Goal: Information Seeking & Learning: Learn about a topic

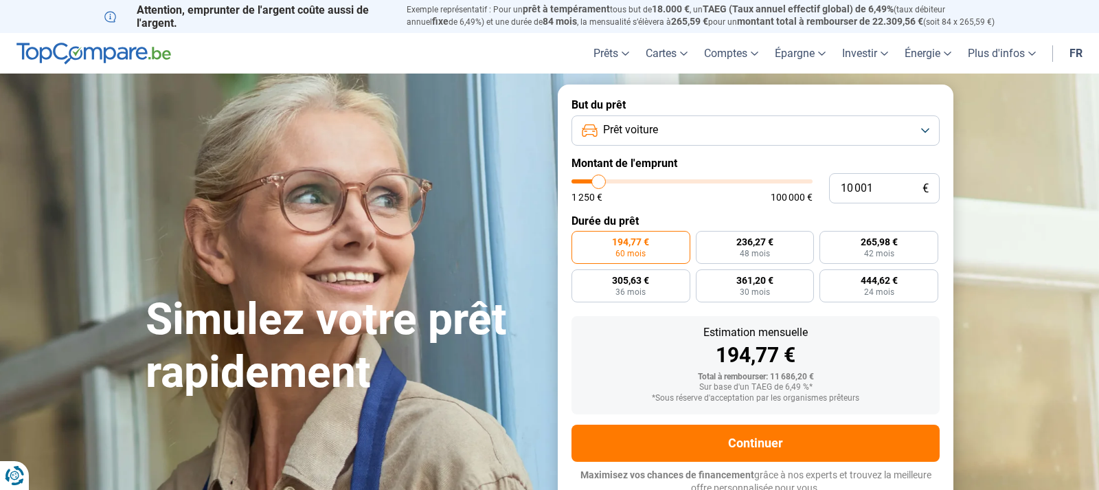
type input "9 750"
type input "9750"
type input "10 000"
type input "10000"
type input "10 250"
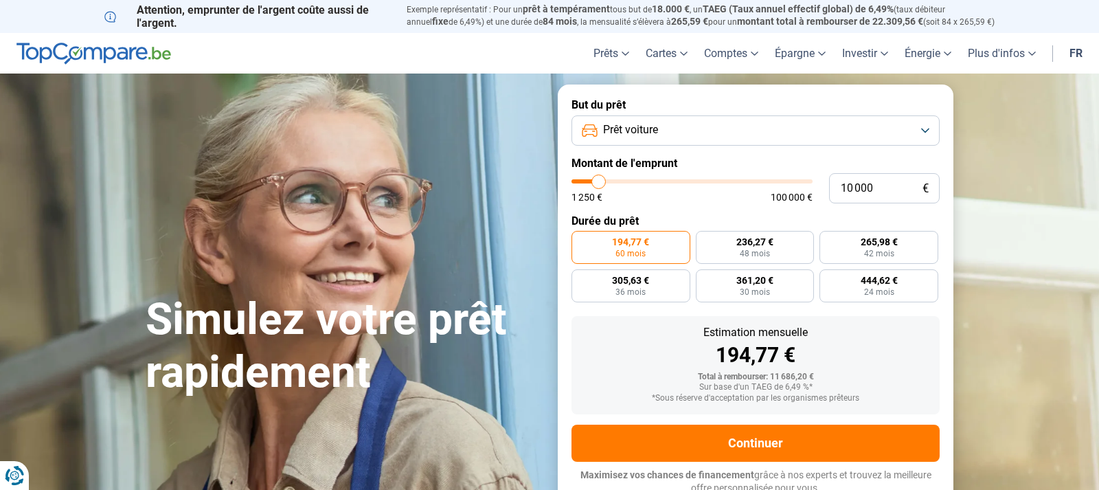
type input "10250"
type input "11 000"
type input "11000"
type input "11 250"
type input "11250"
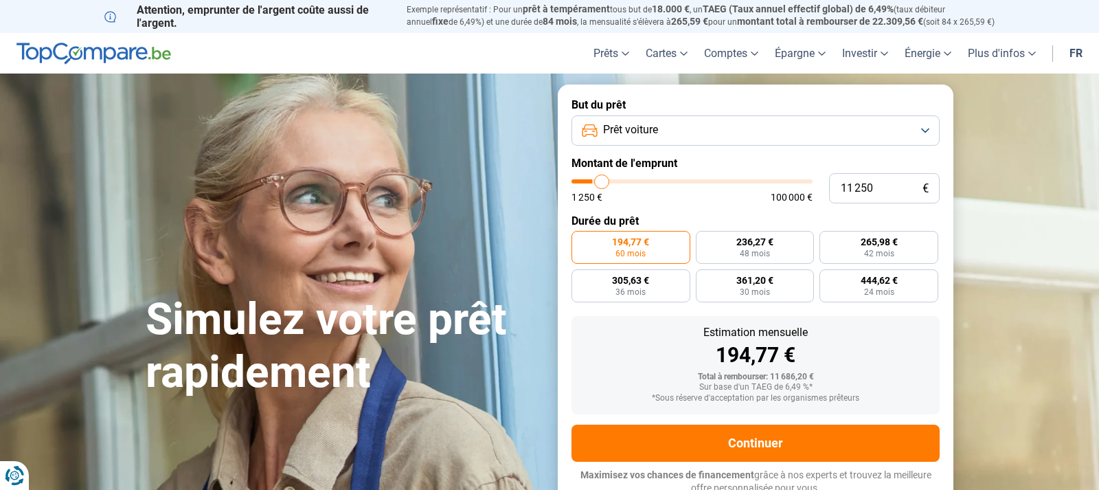
type input "12 250"
type input "12250"
type input "13 000"
type input "13000"
type input "14 000"
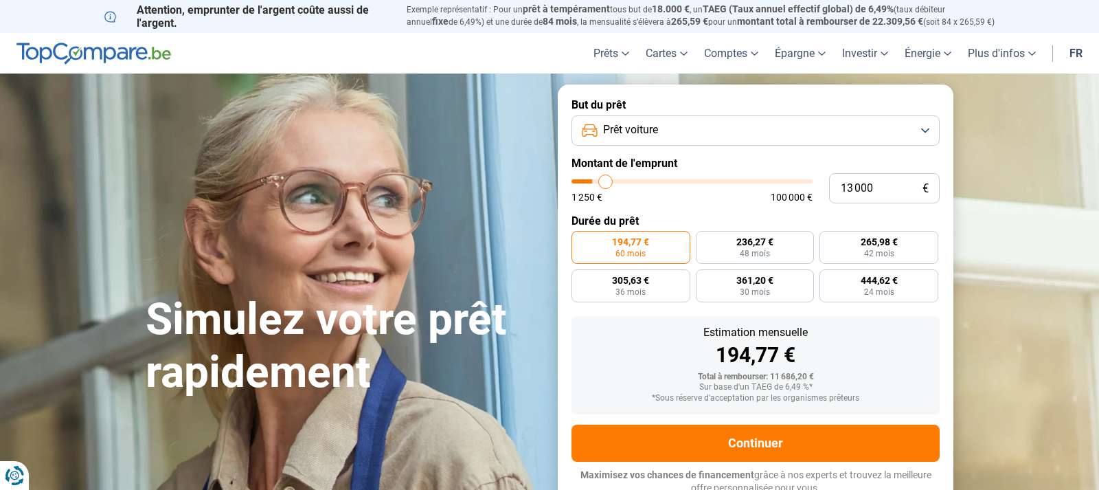
type input "14000"
type input "15 250"
type input "15250"
type input "16 750"
type input "16750"
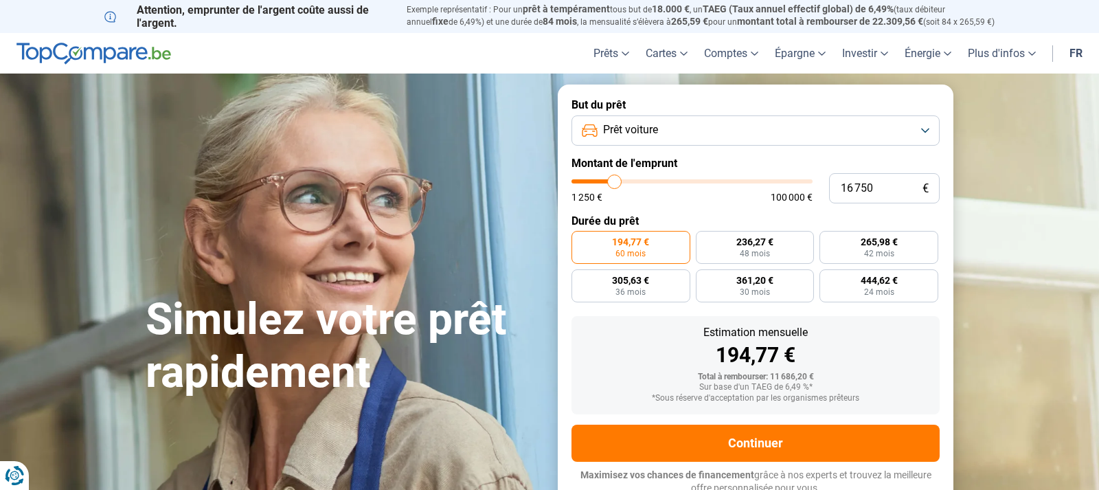
type input "17 500"
type input "17500"
type input "17 750"
type input "17750"
type input "18 250"
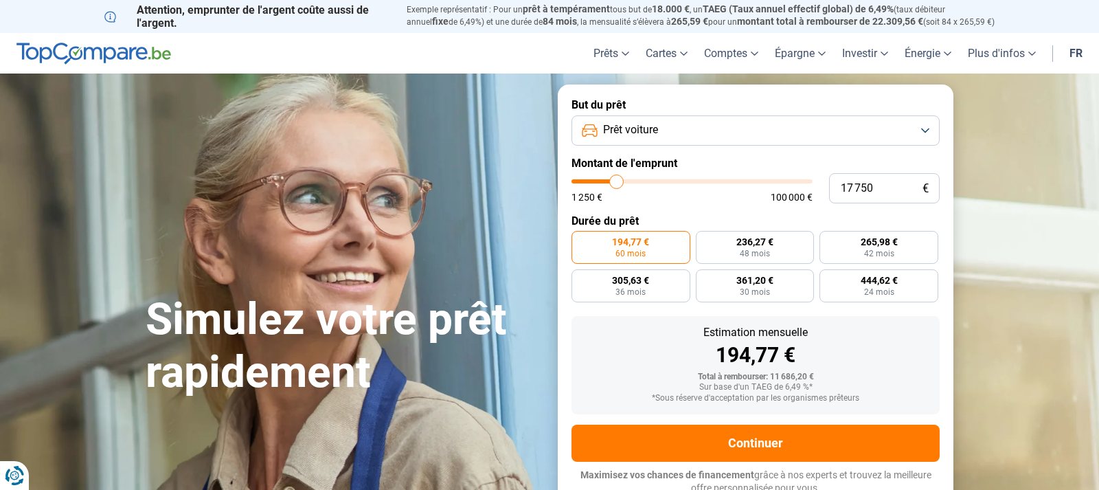
type input "18250"
type input "19 000"
type input "19000"
type input "20 250"
type input "20250"
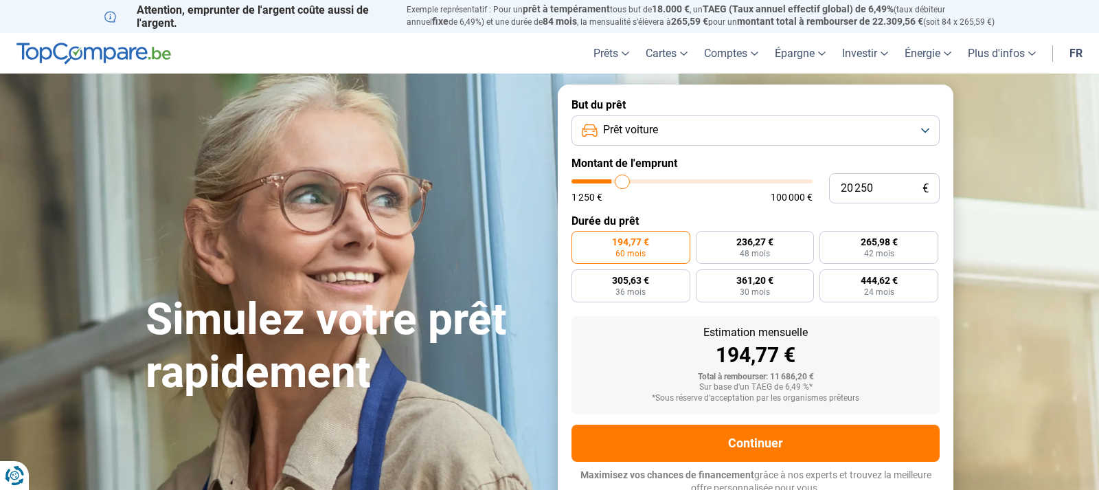
type input "21 500"
type input "21500"
type input "22 500"
type input "22500"
type input "23 500"
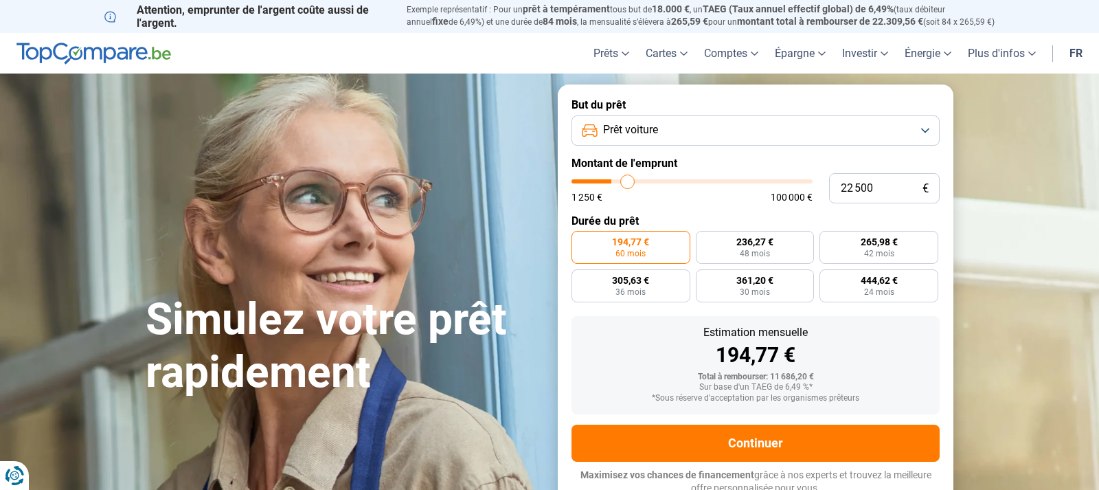
type input "23500"
type input "23 750"
type input "23750"
type input "24 750"
type input "24750"
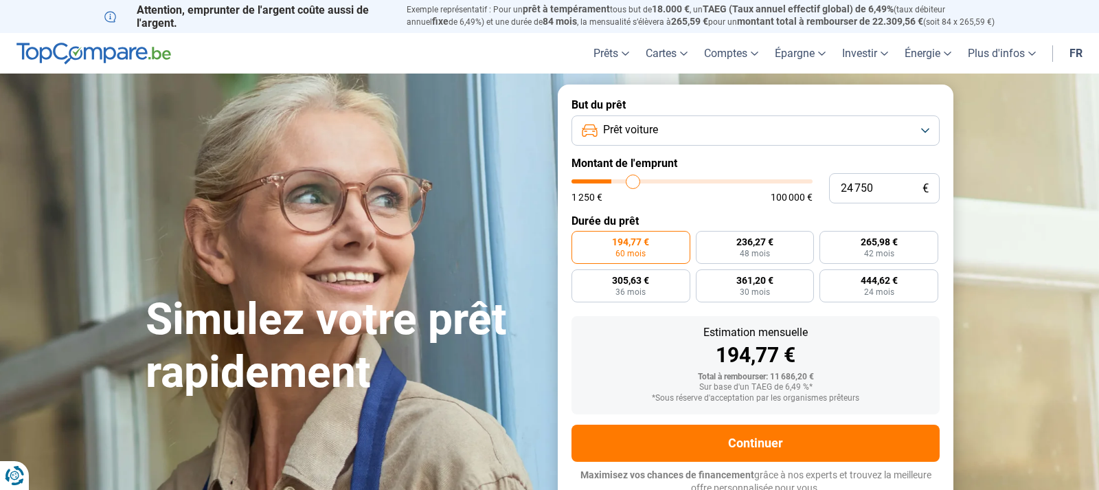
type input "25 000"
type input "25000"
type input "25 500"
type input "25500"
type input "26 000"
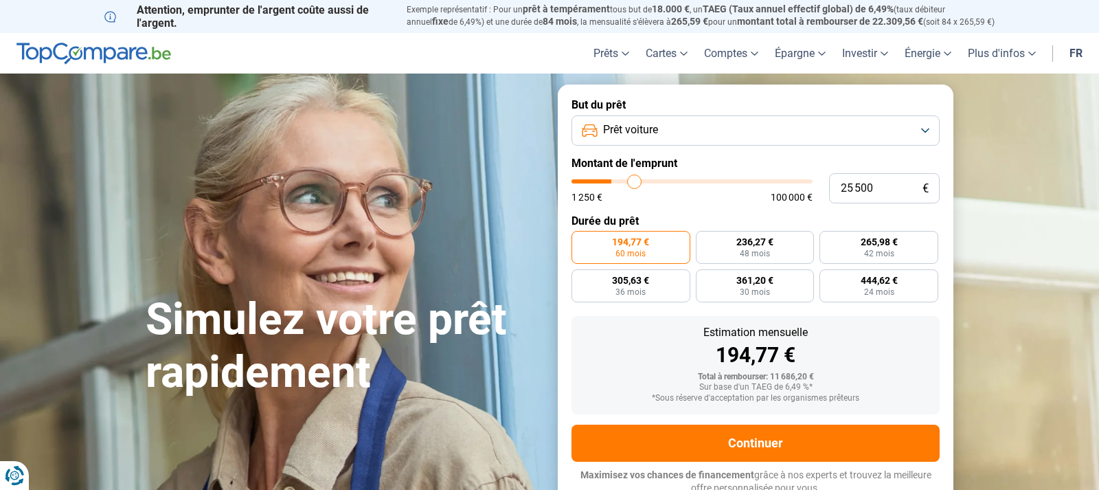
type input "26000"
type input "26 500"
type input "26500"
type input "26 750"
type input "26750"
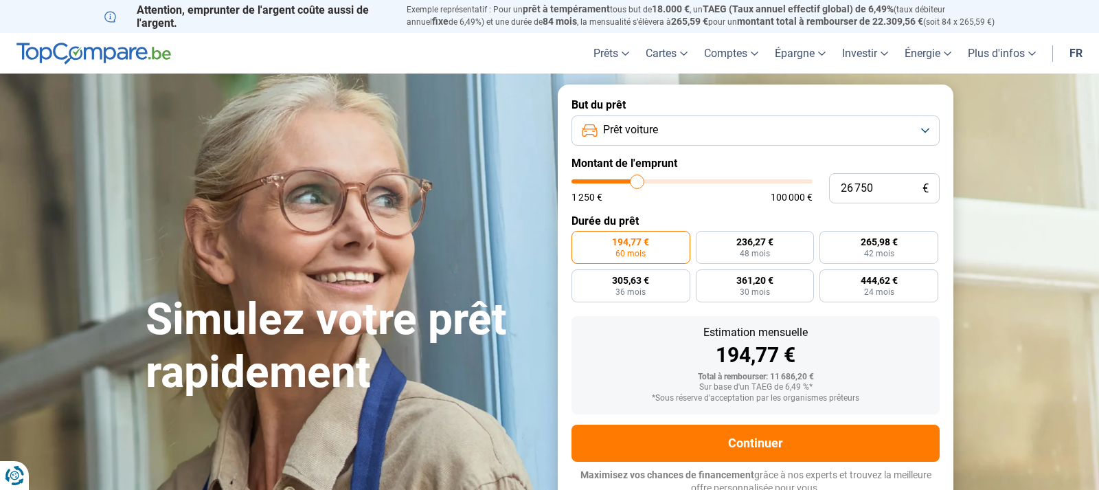
type input "27 000"
type input "27000"
type input "27 750"
type input "27750"
type input "28 000"
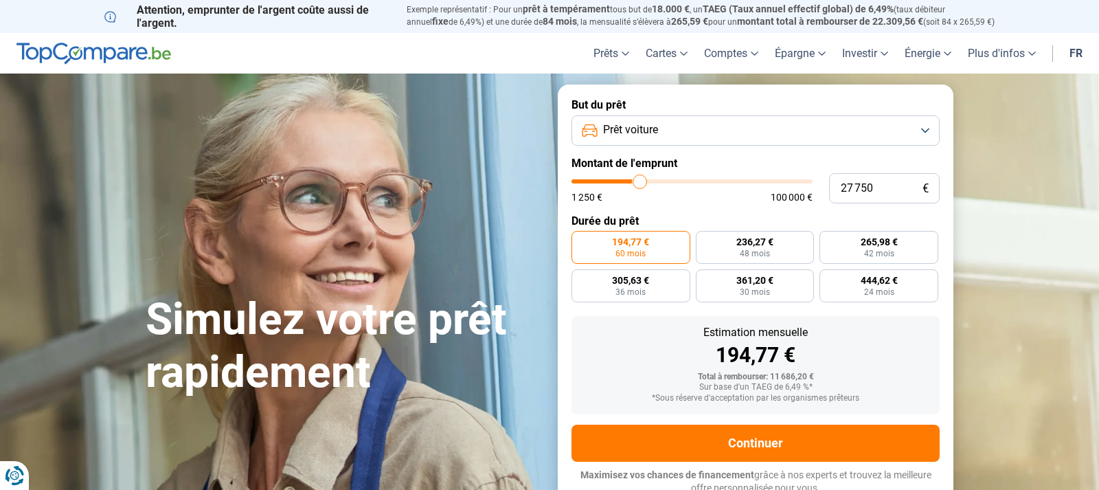
type input "28000"
type input "28 250"
type input "28250"
type input "29 000"
type input "29000"
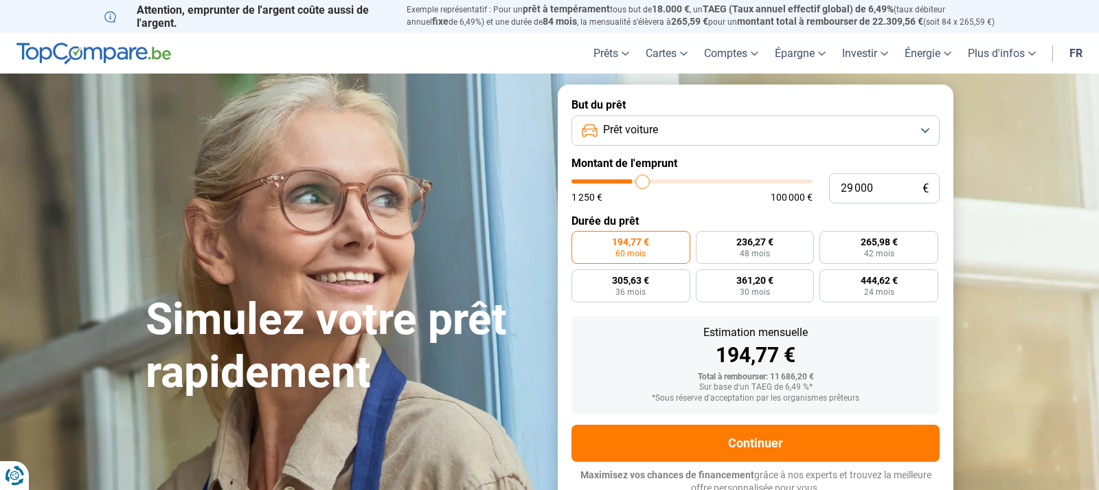
type input "29 500"
type input "29500"
type input "30 000"
type input "30000"
type input "30 500"
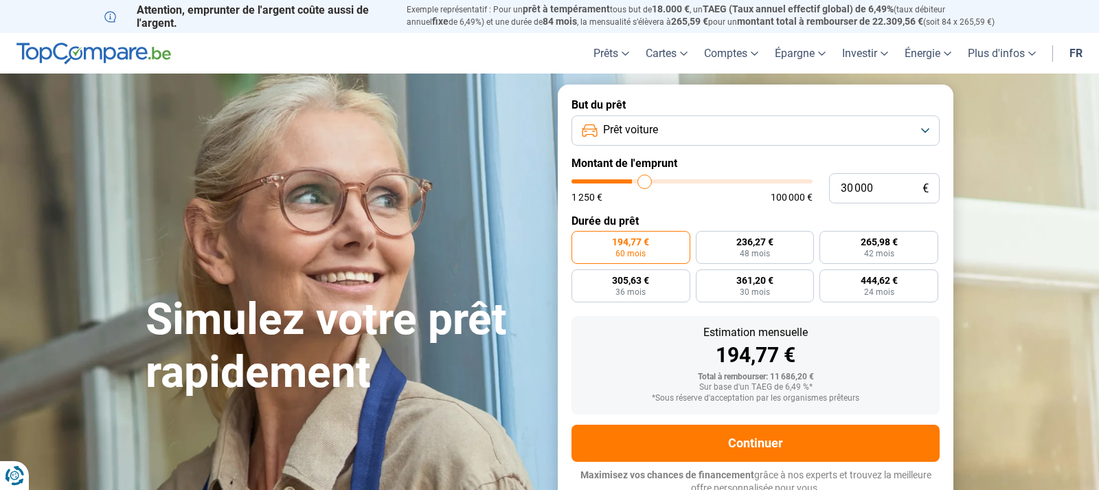
type input "30500"
type input "30 750"
type input "30750"
type input "31 000"
type input "31000"
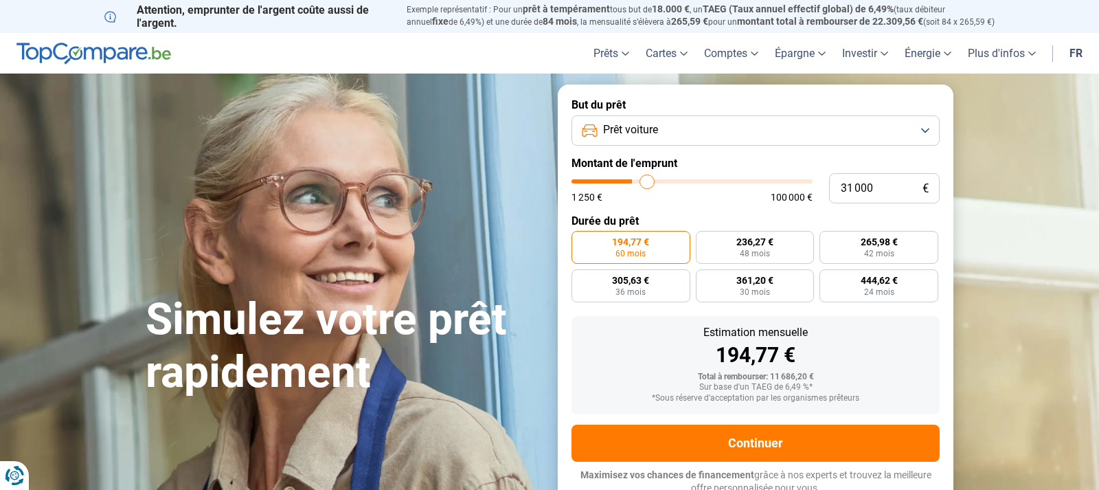
type input "31 250"
type input "31250"
type input "31 500"
type input "31500"
type input "32 250"
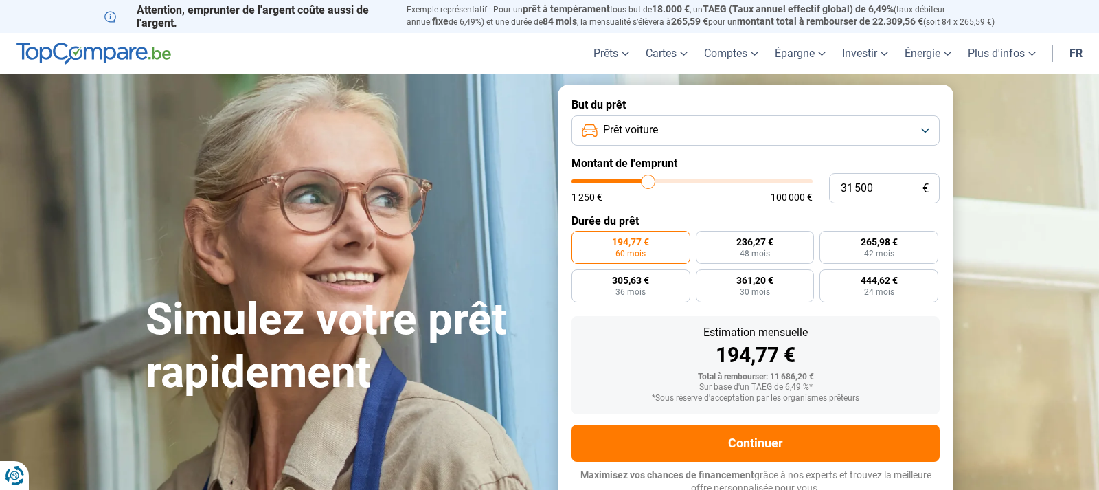
type input "32250"
type input "32 000"
type input "32000"
type input "31 500"
type input "31500"
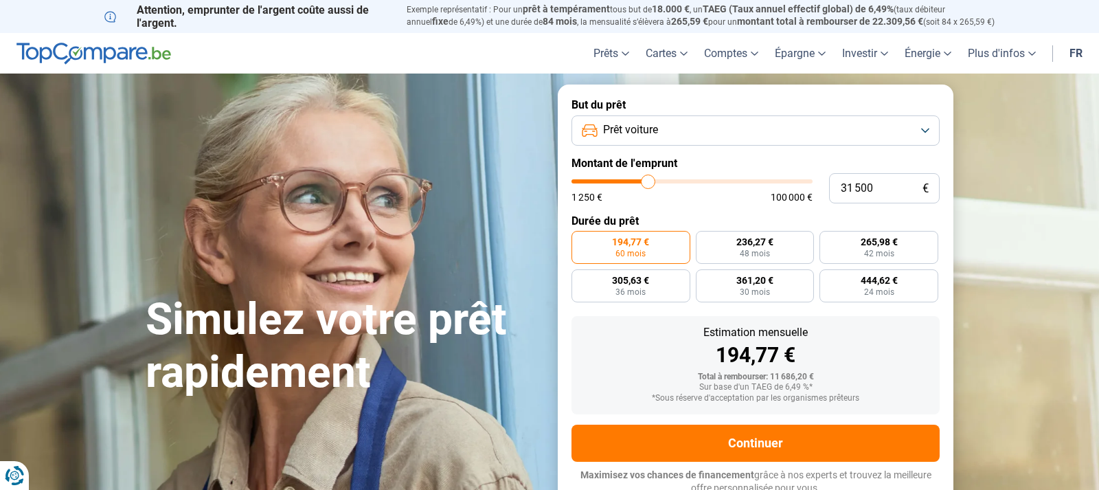
type input "31 250"
type input "31250"
type input "31 000"
type input "31000"
type input "30 750"
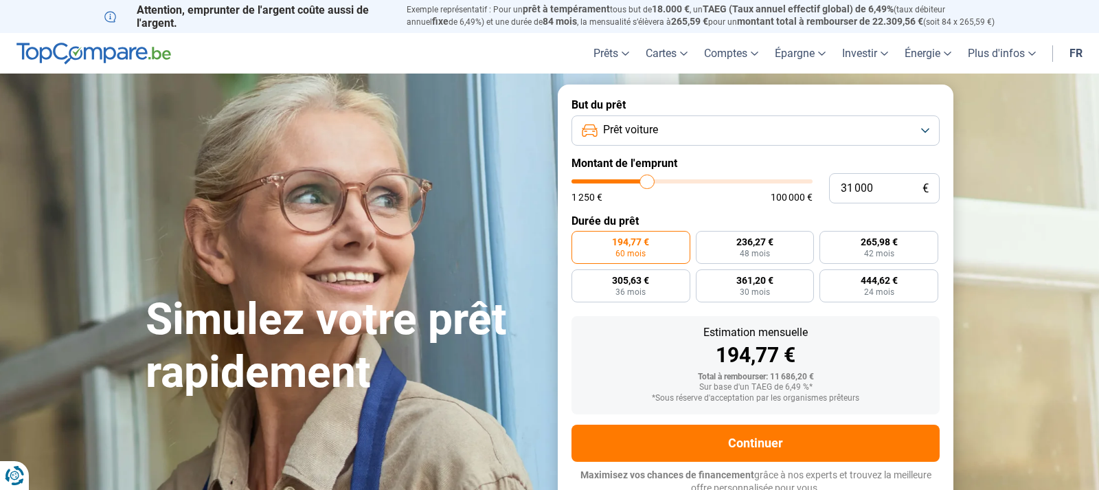
type input "30750"
type input "30 500"
type input "30500"
type input "30 000"
type input "30000"
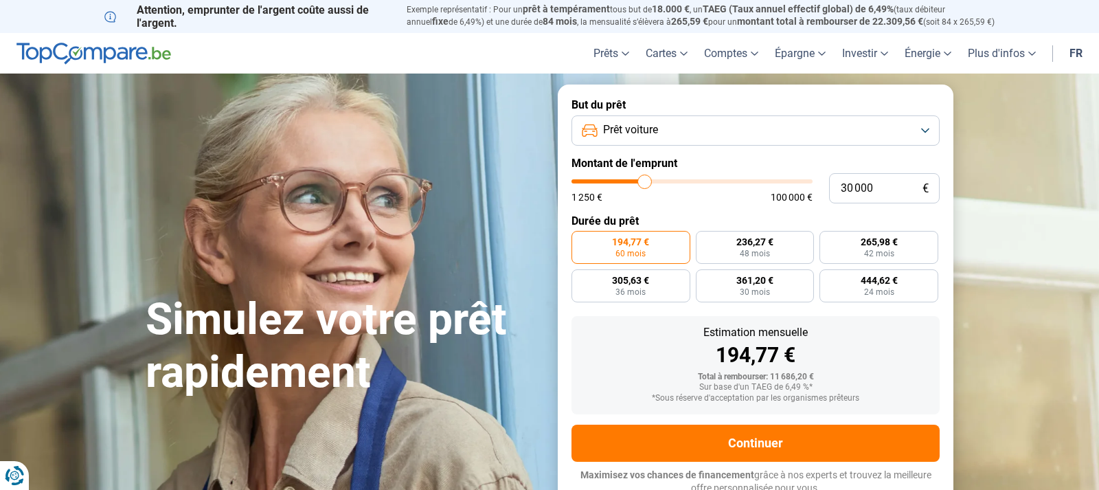
type input "29 750"
type input "29750"
type input "29 500"
type input "29500"
type input "29 250"
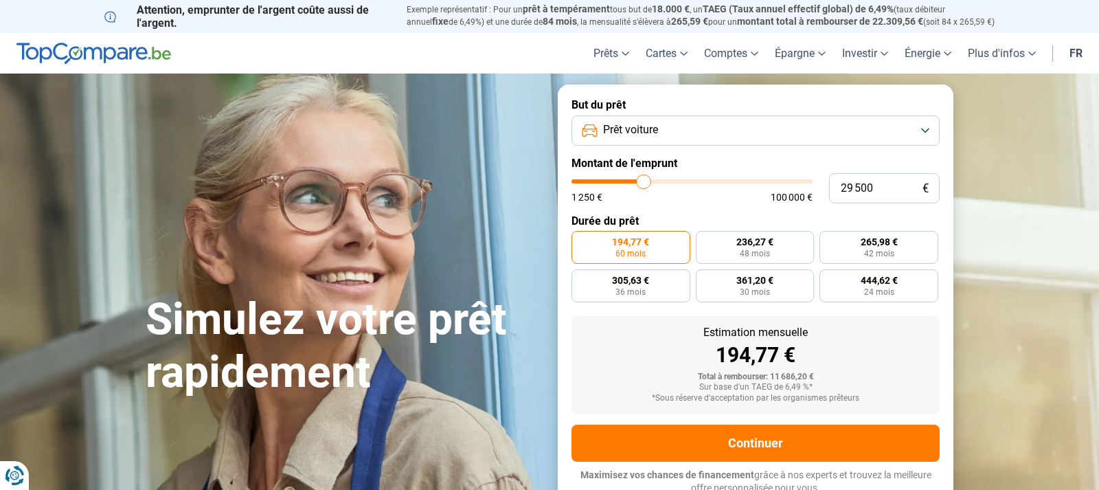
type input "29250"
type input "28 500"
type input "28500"
type input "28 250"
type input "28250"
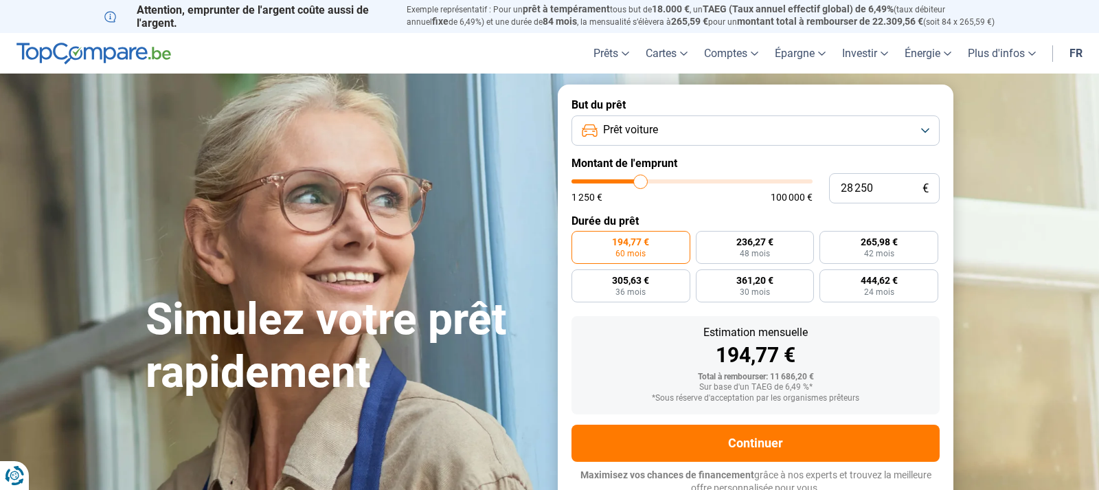
type input "28 000"
type input "28000"
type input "27 750"
type input "27750"
type input "28 000"
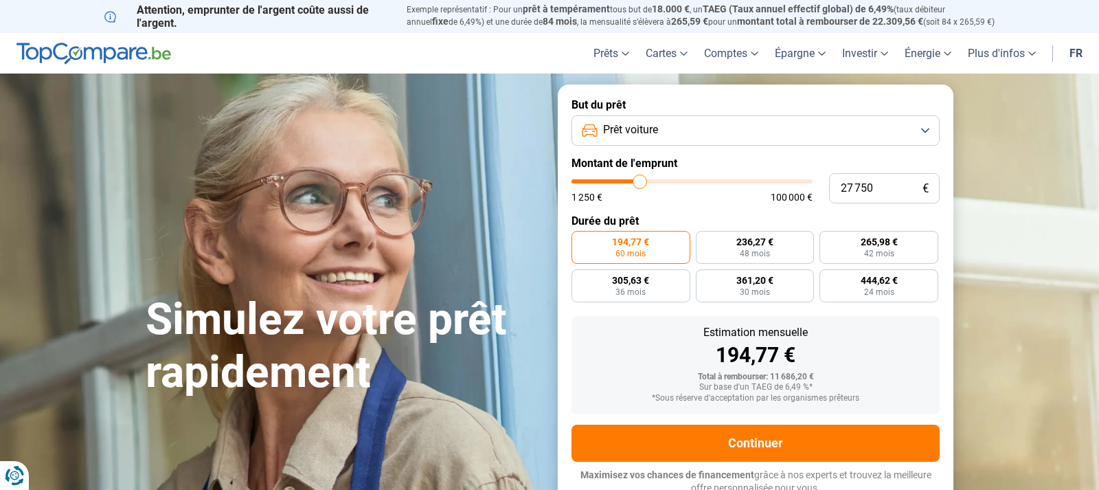
type input "28000"
type input "28 250"
type input "28250"
type input "28 000"
type input "28000"
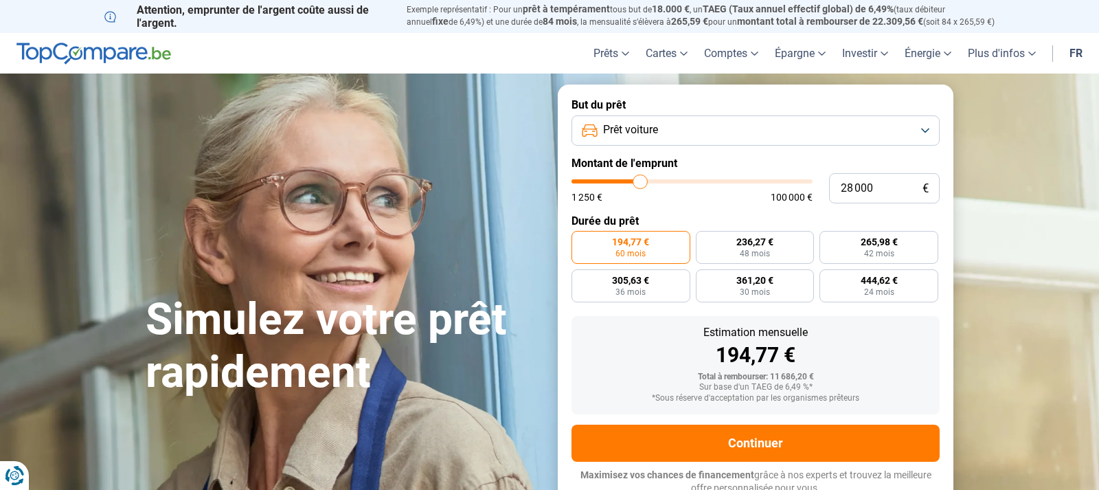
type input "27 500"
type input "27500"
type input "26 750"
type input "26750"
type input "26 500"
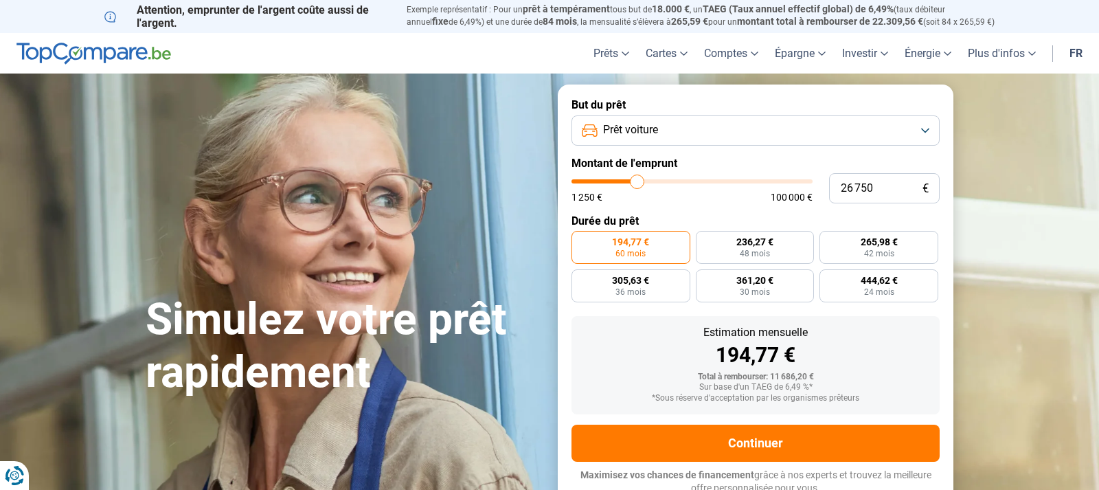
type input "26500"
type input "26 750"
type input "26750"
type input "27 000"
type input "27000"
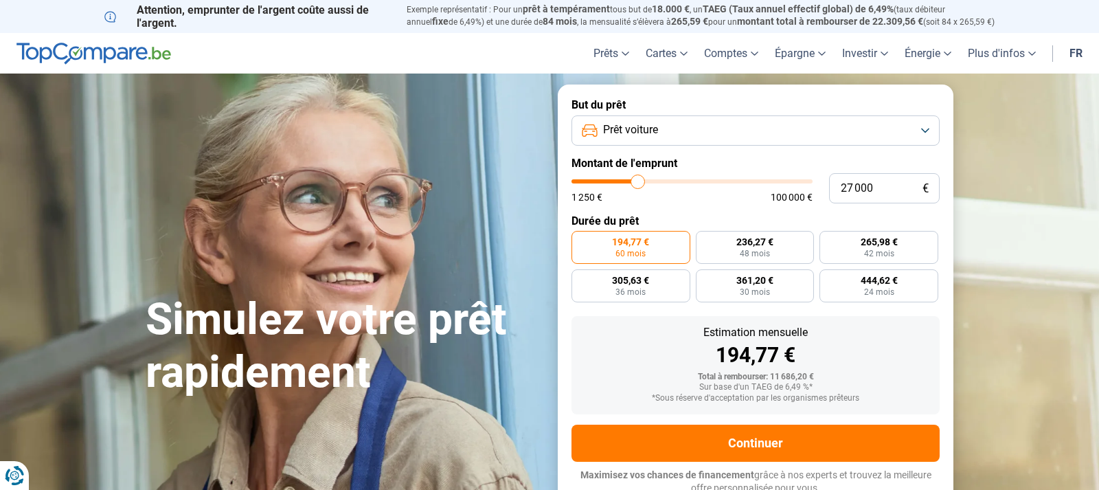
type input "27 500"
type input "27500"
type input "27 750"
type input "27750"
type input "28 250"
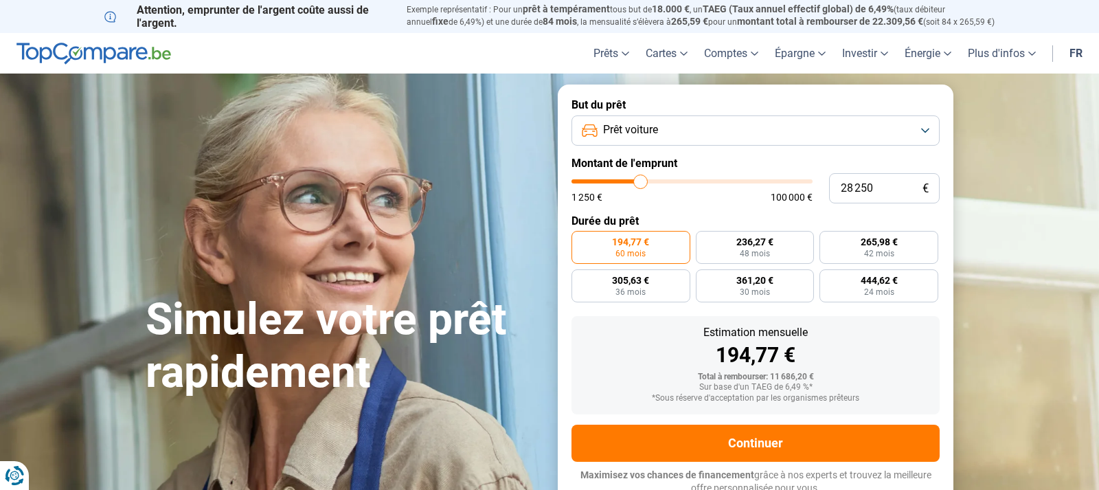
drag, startPoint x: 598, startPoint y: 180, endPoint x: 641, endPoint y: 181, distance: 42.6
type input "28250"
click at [641, 181] on input "range" at bounding box center [692, 181] width 241 height 4
radio input "false"
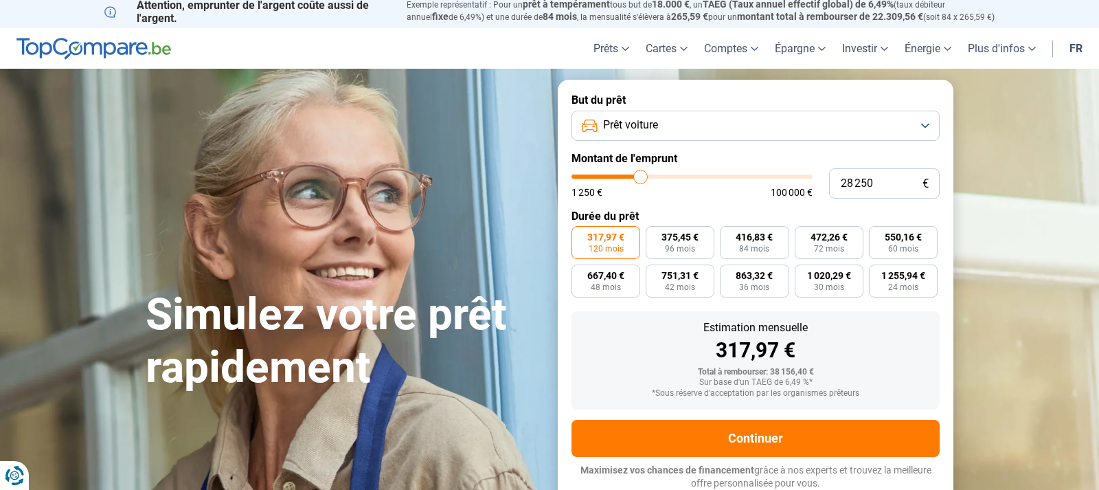
scroll to position [5, 0]
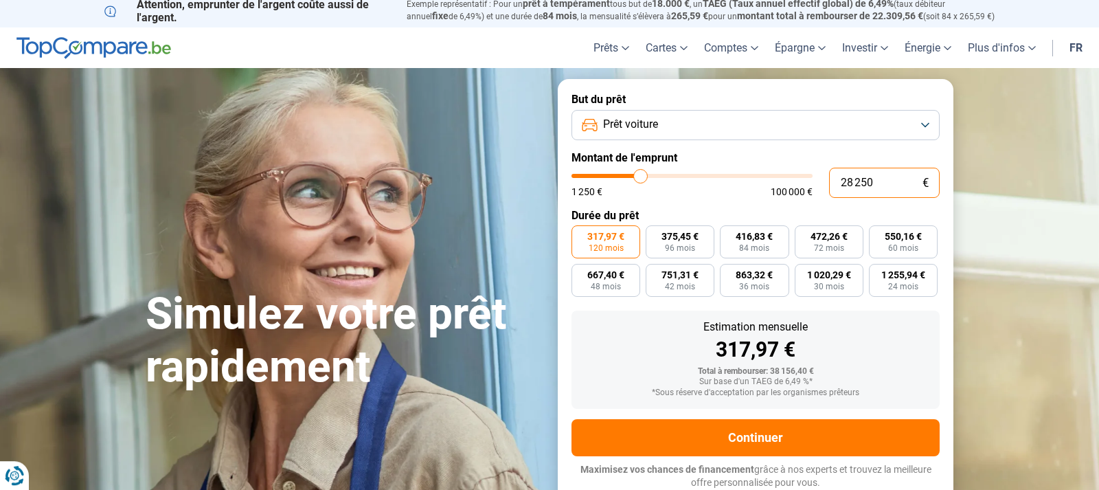
click at [874, 183] on input "28 250" at bounding box center [884, 183] width 111 height 30
type input "2 825"
type input "2750"
type input "282"
type input "1250"
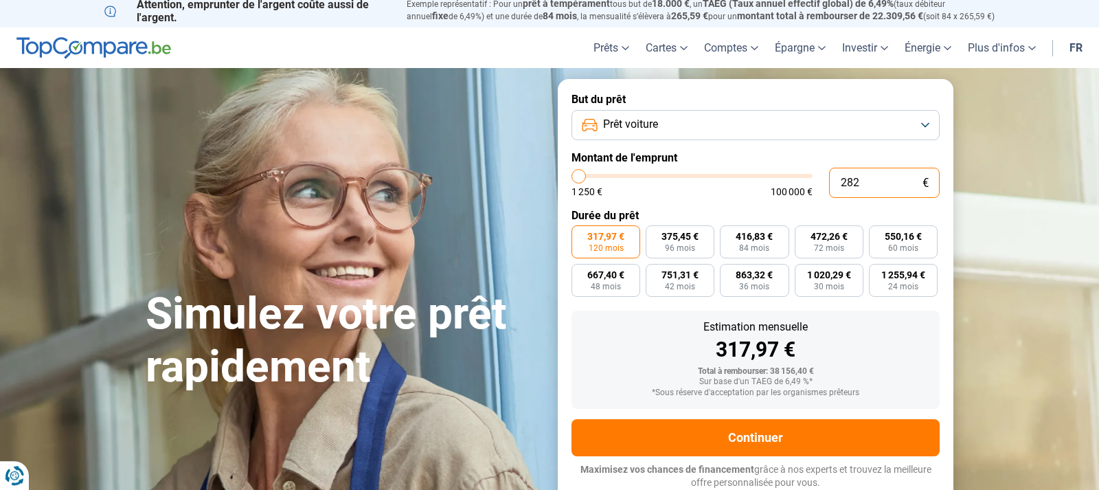
type input "28"
type input "1250"
type input "280"
type input "1250"
type input "2 800"
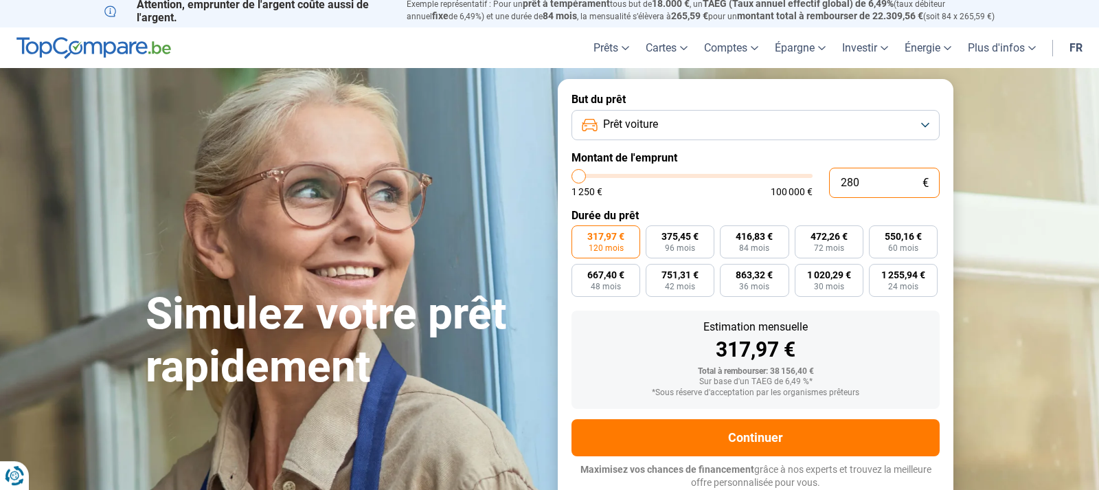
type input "2750"
type input "28 000"
type input "28000"
